Goal: Find specific page/section: Find specific page/section

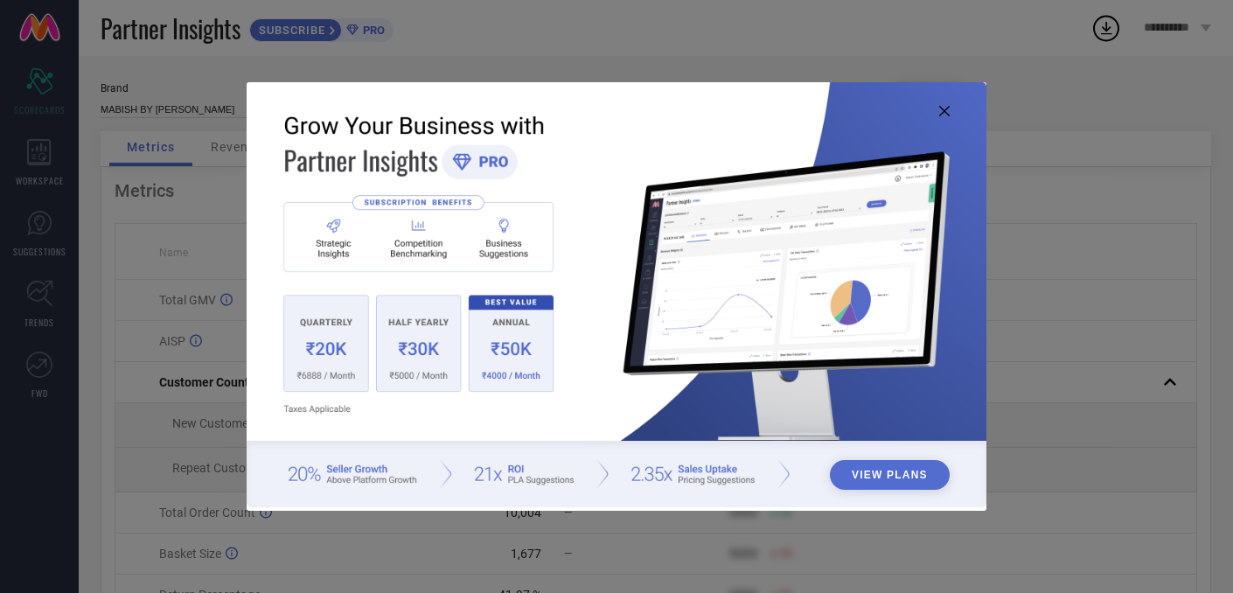
click at [940, 114] on icon at bounding box center [944, 111] width 10 height 10
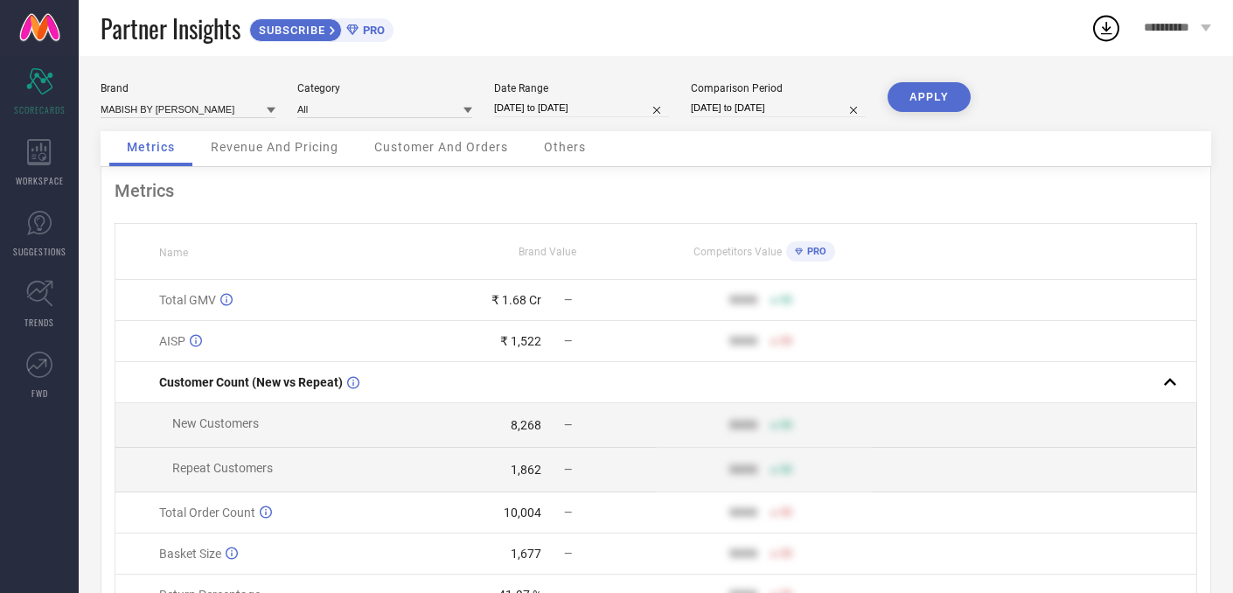
click at [45, 27] on link at bounding box center [39, 28] width 79 height 56
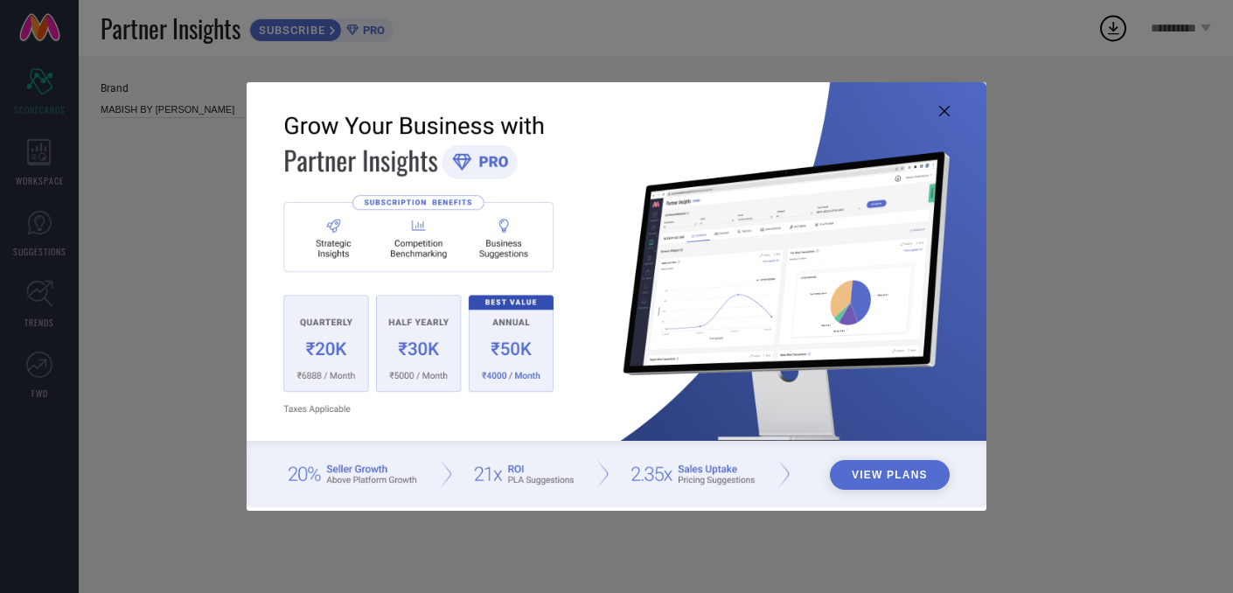
type input "All"
